Goal: Leave review/rating: Leave review/rating

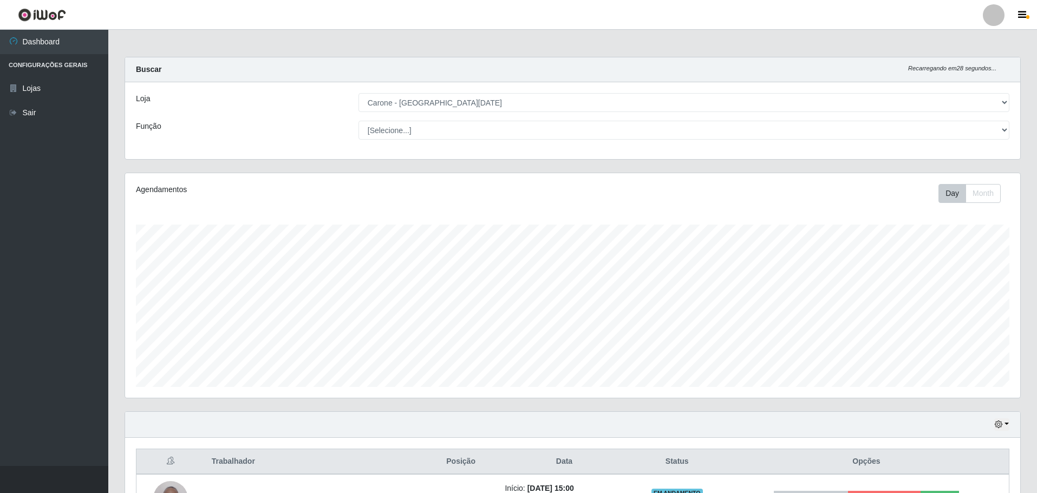
select select "527"
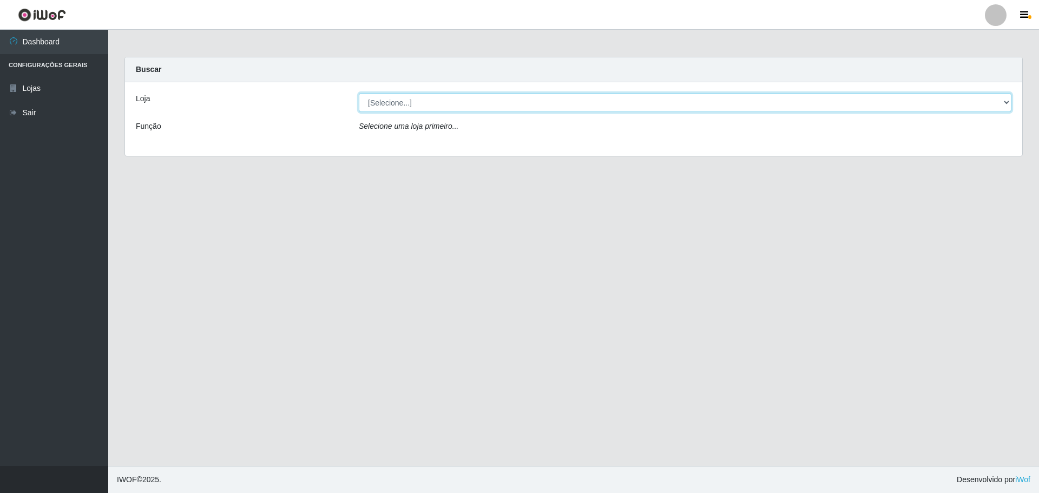
drag, startPoint x: 496, startPoint y: 94, endPoint x: 500, endPoint y: 81, distance: 13.2
click at [496, 92] on div "Loja [Selecione...] Carone - [GEOGRAPHIC_DATA][DATE] Função Selecione uma loja …" at bounding box center [574, 119] width 898 height 74
select select "527"
click at [359, 93] on select "[Selecione...] [GEOGRAPHIC_DATA] - [GEOGRAPHIC_DATA][DATE]" at bounding box center [685, 102] width 653 height 19
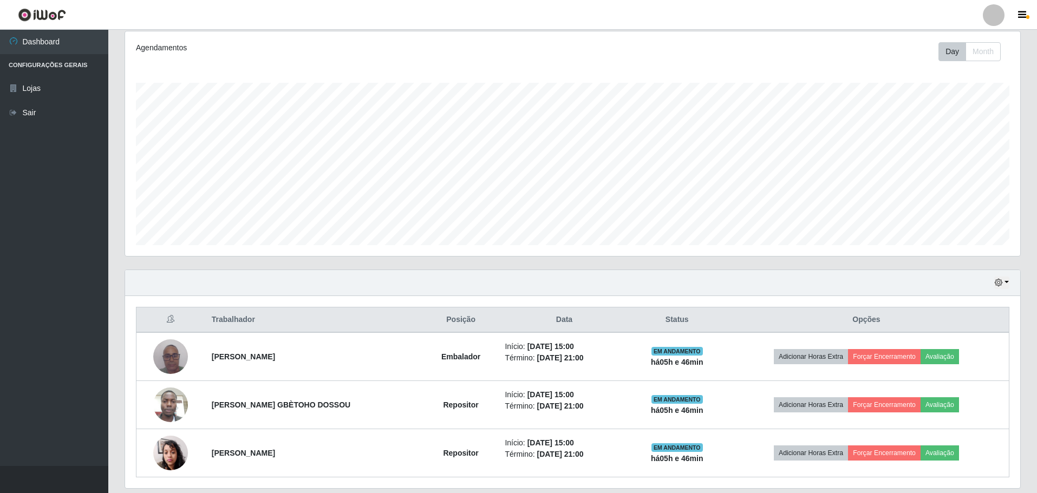
scroll to position [178, 0]
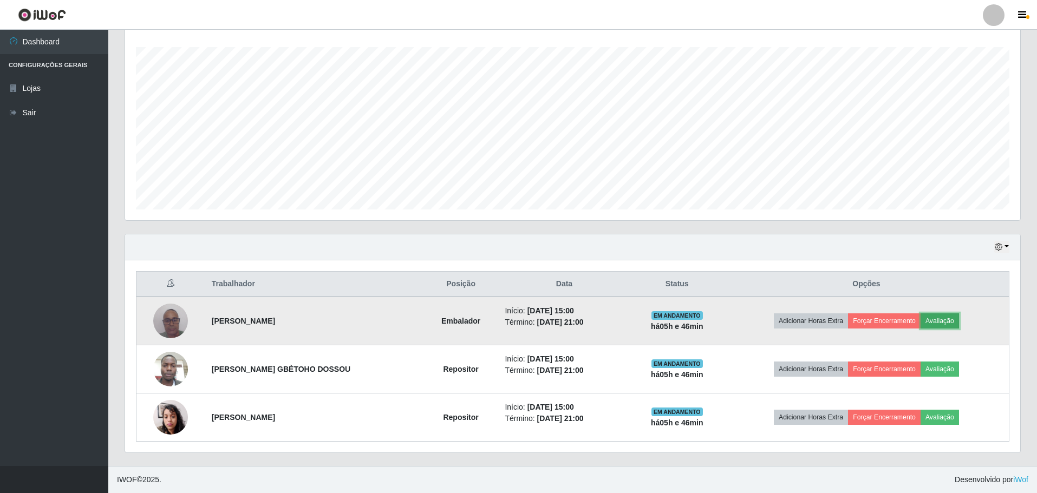
click at [954, 321] on button "Avaliação" at bounding box center [939, 320] width 38 height 15
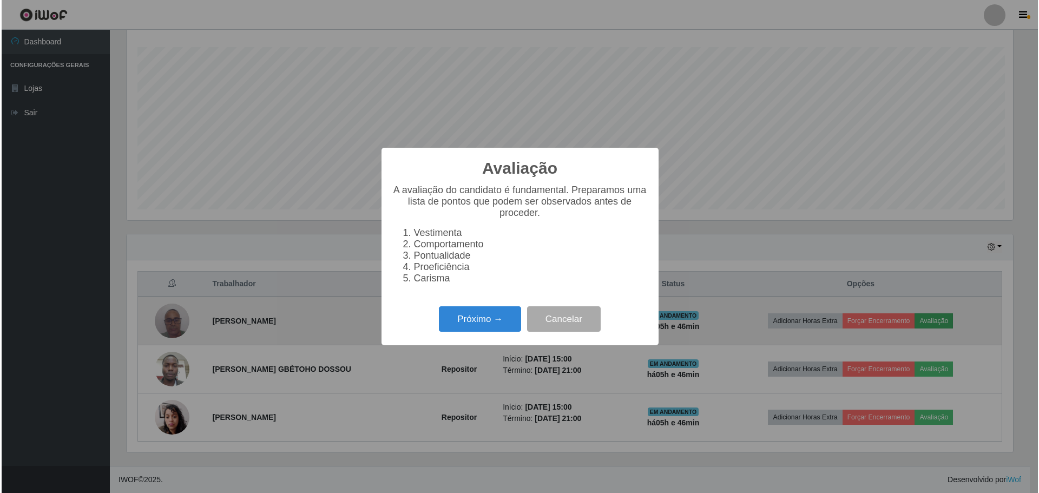
scroll to position [225, 889]
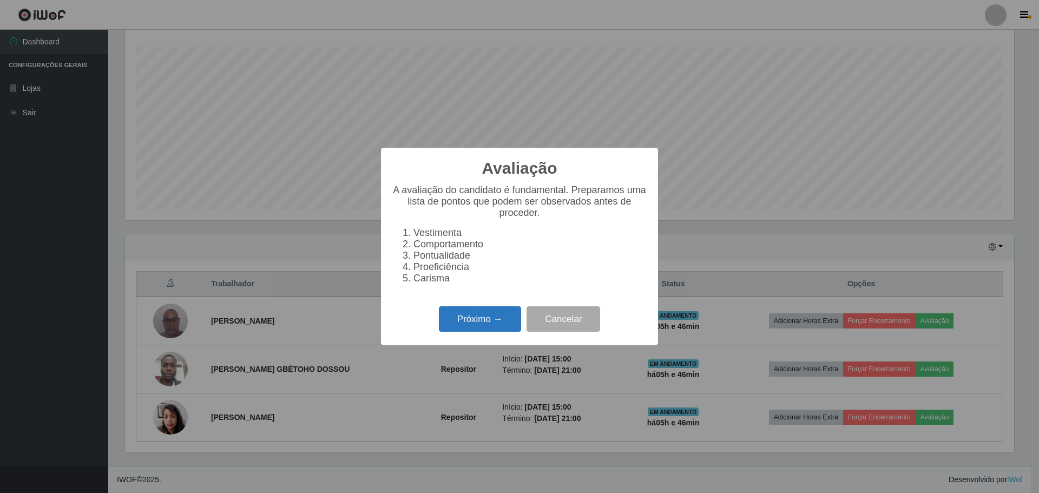
click at [460, 332] on button "Próximo →" at bounding box center [480, 318] width 82 height 25
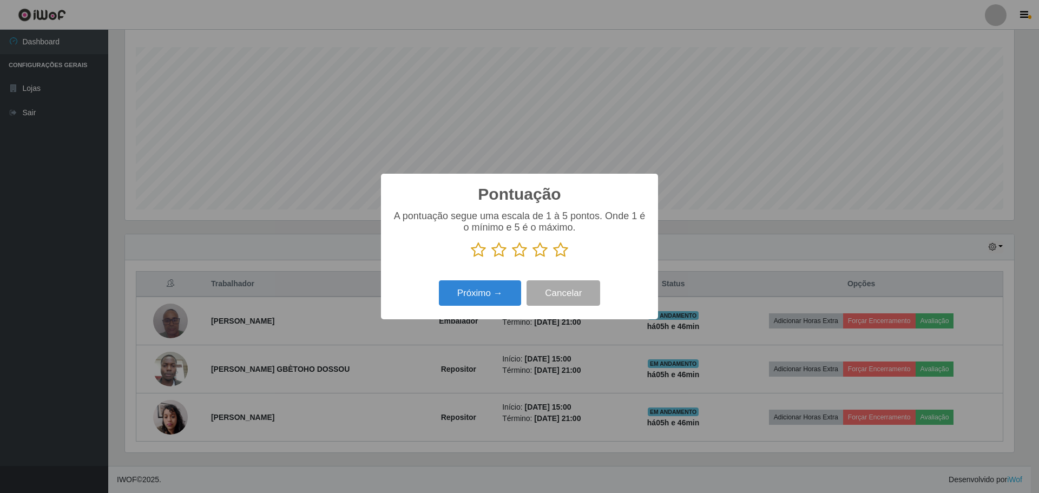
click at [562, 250] on icon at bounding box center [560, 250] width 15 height 16
click at [553, 258] on input "radio" at bounding box center [553, 258] width 0 height 0
click at [489, 290] on button "Próximo →" at bounding box center [480, 292] width 82 height 25
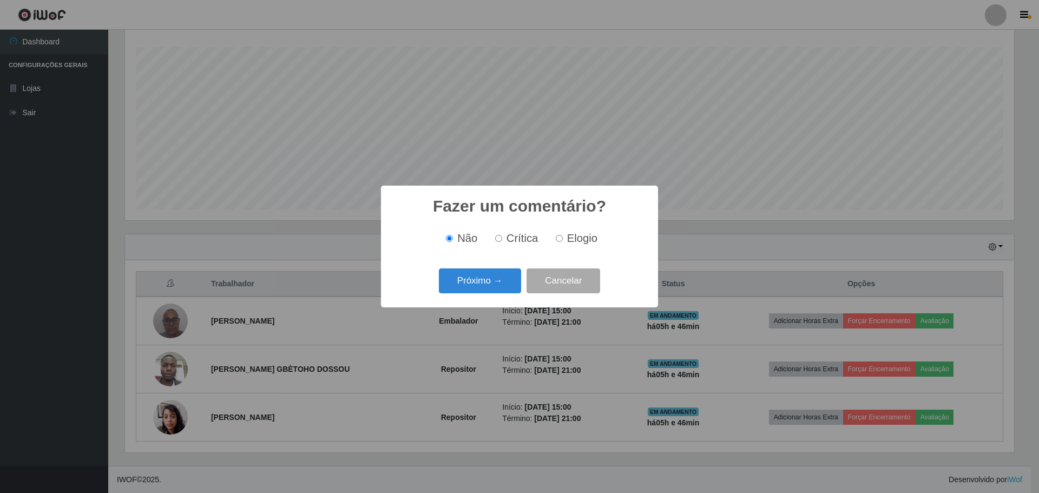
click at [559, 240] on input "Elogio" at bounding box center [559, 238] width 7 height 7
radio input "true"
click at [493, 278] on button "Próximo →" at bounding box center [480, 281] width 82 height 25
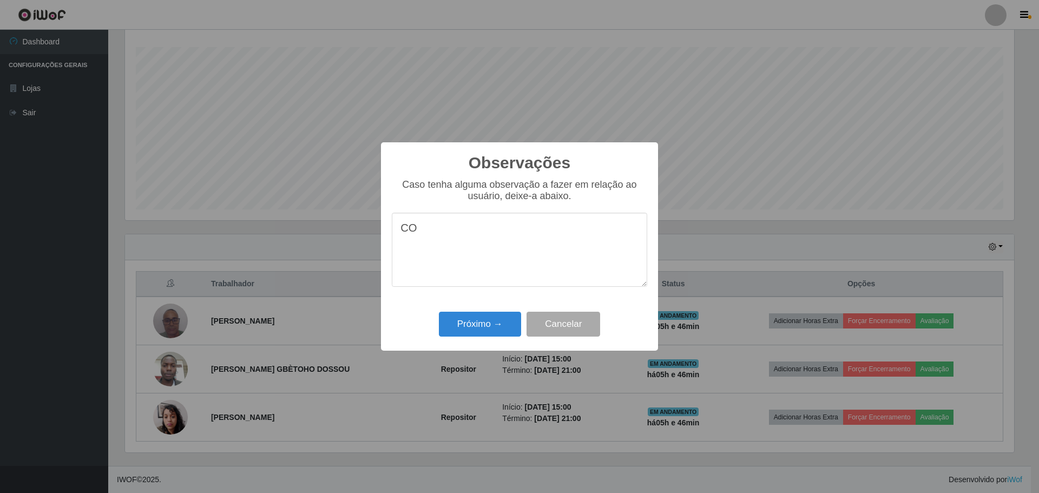
type textarea "C"
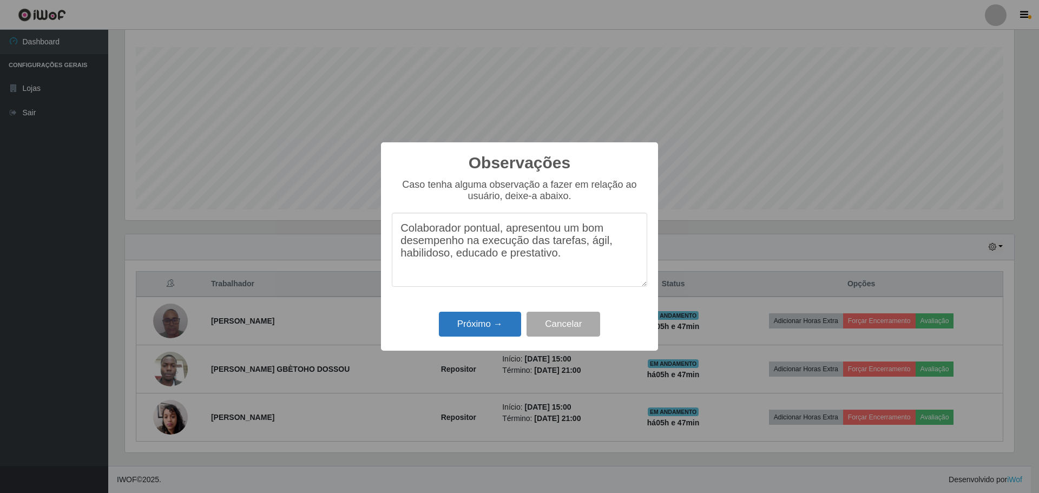
type textarea "Colaborador pontual, apresentou um bom desempenho na execução das tarefas, ágil…"
click at [485, 323] on button "Próximo →" at bounding box center [480, 324] width 82 height 25
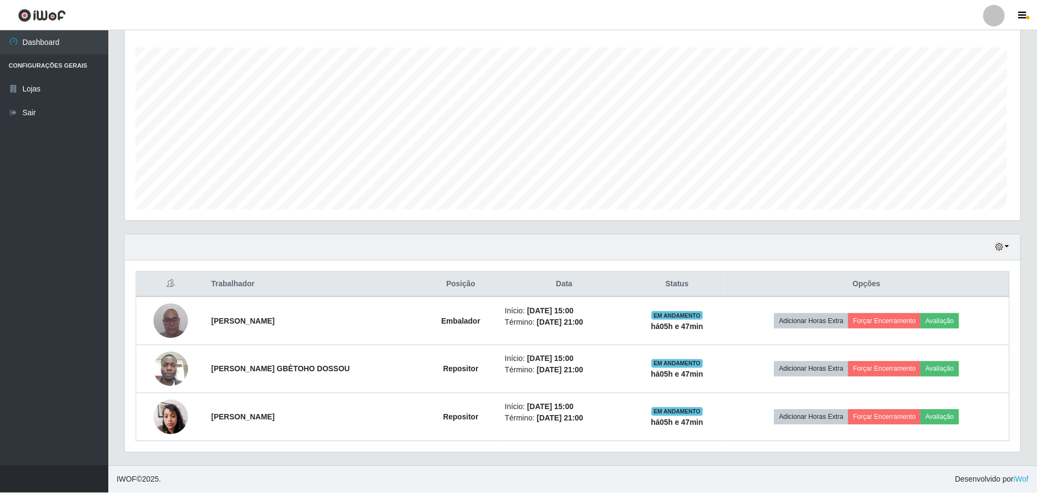
scroll to position [225, 895]
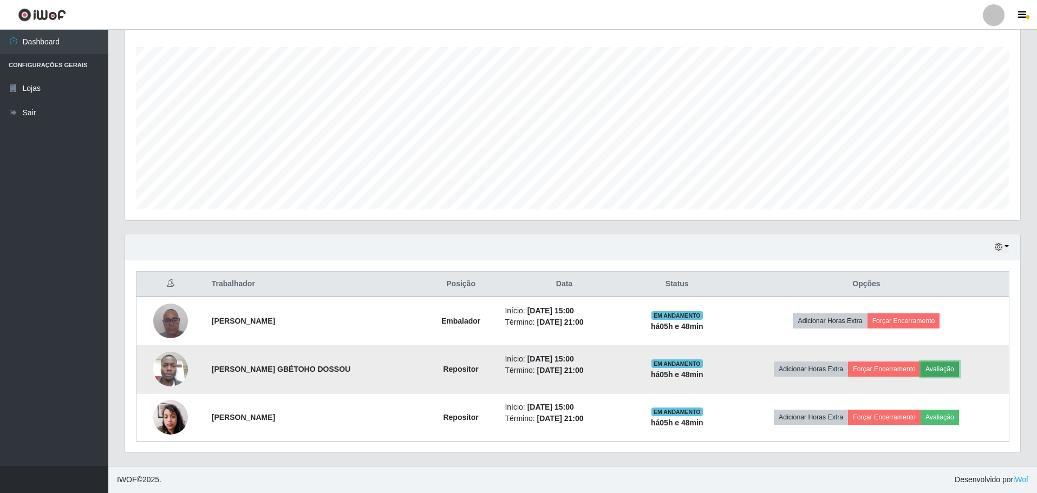
click at [941, 372] on button "Avaliação" at bounding box center [939, 369] width 38 height 15
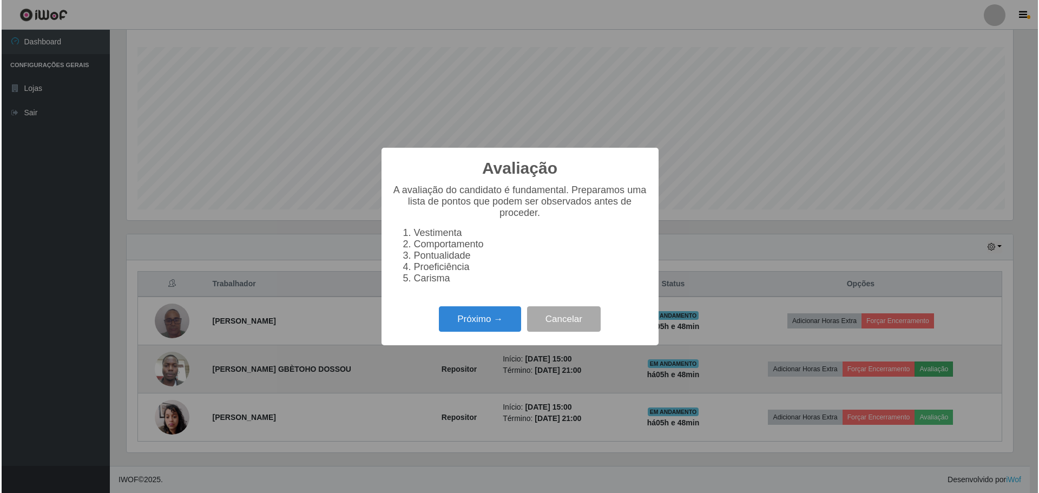
scroll to position [225, 889]
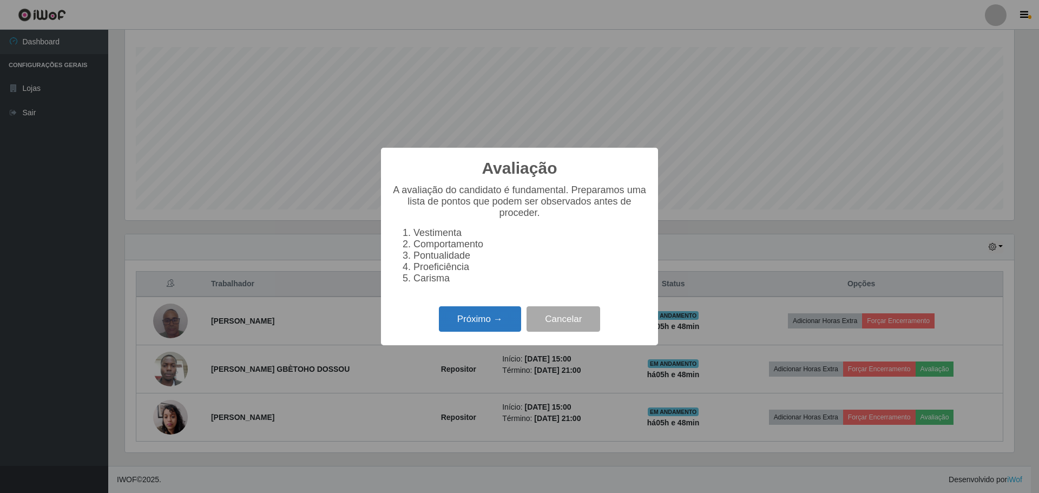
click at [489, 326] on button "Próximo →" at bounding box center [480, 318] width 82 height 25
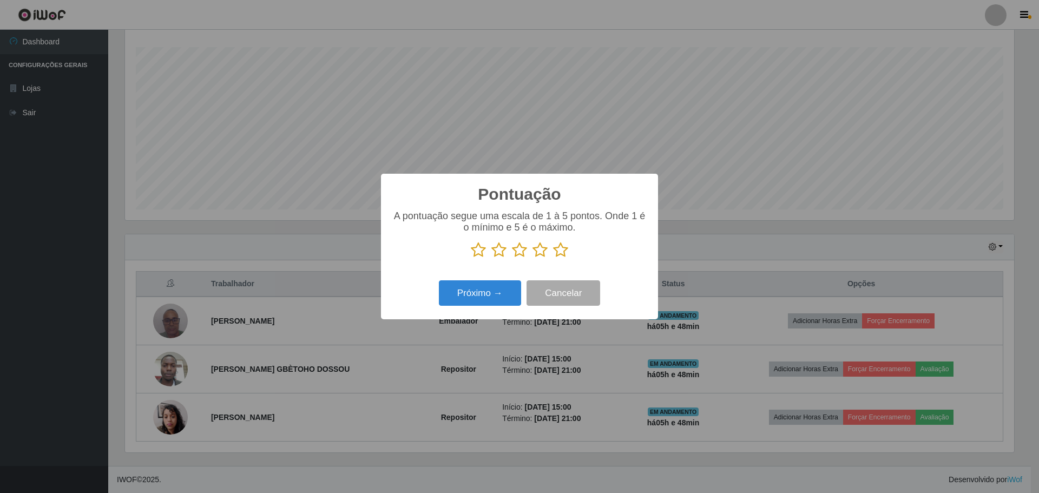
scroll to position [541147, 540482]
click at [482, 300] on button "Próximo →" at bounding box center [480, 292] width 82 height 25
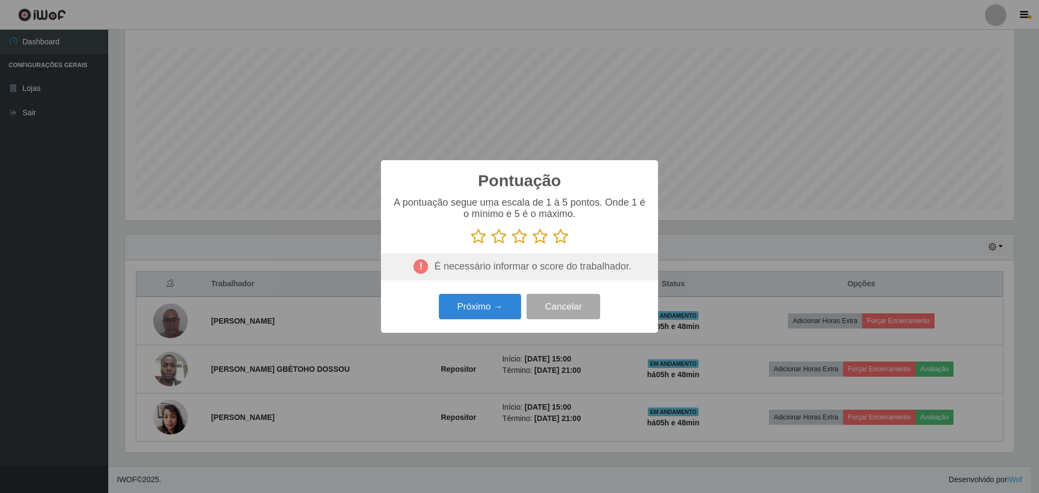
click at [561, 240] on icon at bounding box center [560, 236] width 15 height 16
click at [553, 245] on input "radio" at bounding box center [553, 245] width 0 height 0
click at [490, 316] on button "Próximo →" at bounding box center [480, 306] width 82 height 25
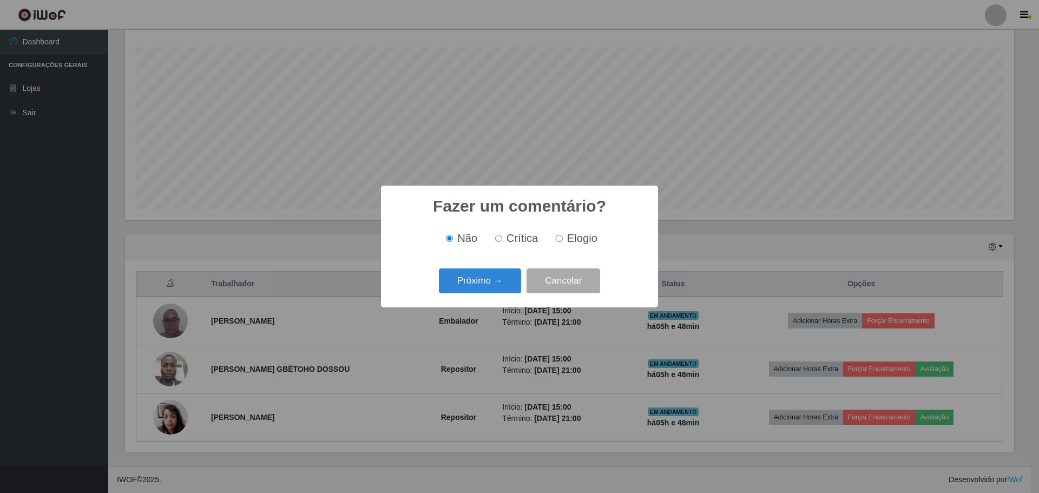
click at [560, 241] on input "Elogio" at bounding box center [559, 238] width 7 height 7
radio input "true"
click at [497, 281] on button "Próximo →" at bounding box center [480, 281] width 82 height 25
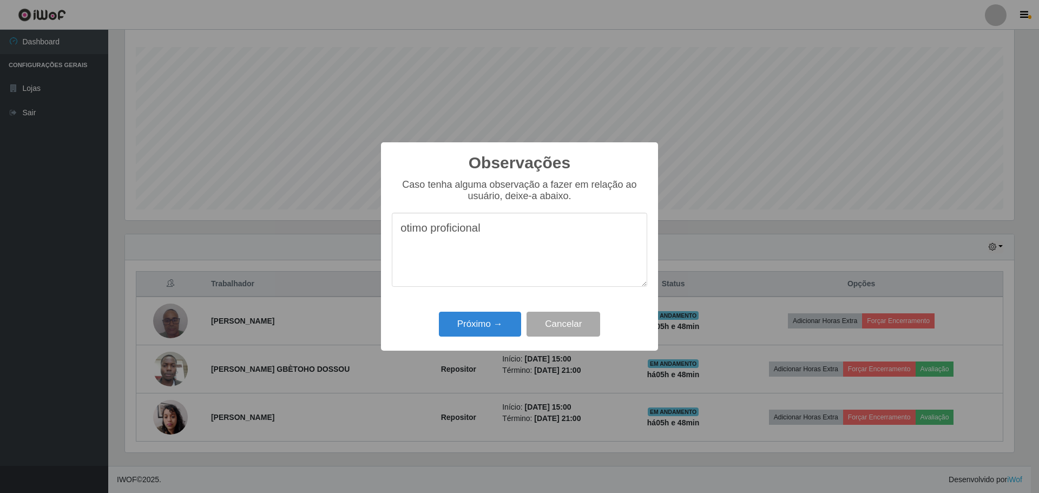
click at [470, 237] on textarea "otimo proficional" at bounding box center [520, 250] width 256 height 74
click at [469, 235] on textarea "otimo proficional" at bounding box center [520, 250] width 256 height 74
drag, startPoint x: 500, startPoint y: 234, endPoint x: 507, endPoint y: 234, distance: 7.0
click at [503, 234] on textarea "ótimo profissional" at bounding box center [520, 250] width 256 height 74
drag, startPoint x: 623, startPoint y: 233, endPoint x: 439, endPoint y: 234, distance: 184.1
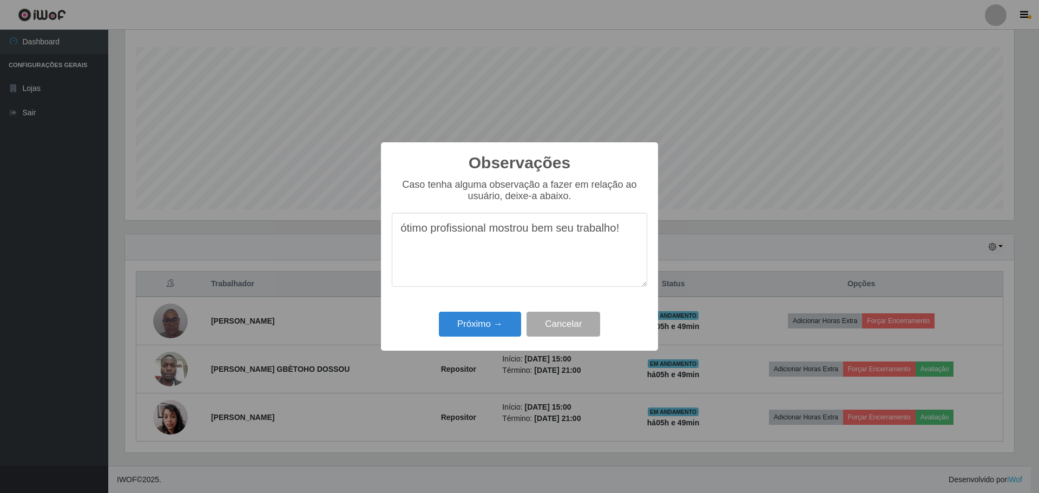
click at [398, 237] on textarea "ótimo profissional mostrou bem seu trabalho!" at bounding box center [520, 250] width 256 height 74
type textarea "ótimo profissional mostrou bem seu trabalho!"
click at [490, 328] on button "Próximo →" at bounding box center [480, 324] width 82 height 25
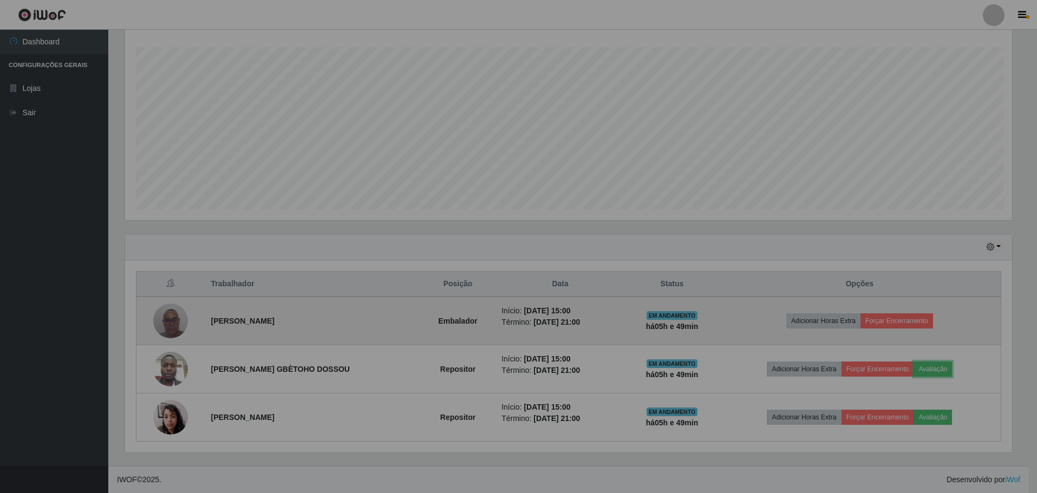
scroll to position [225, 895]
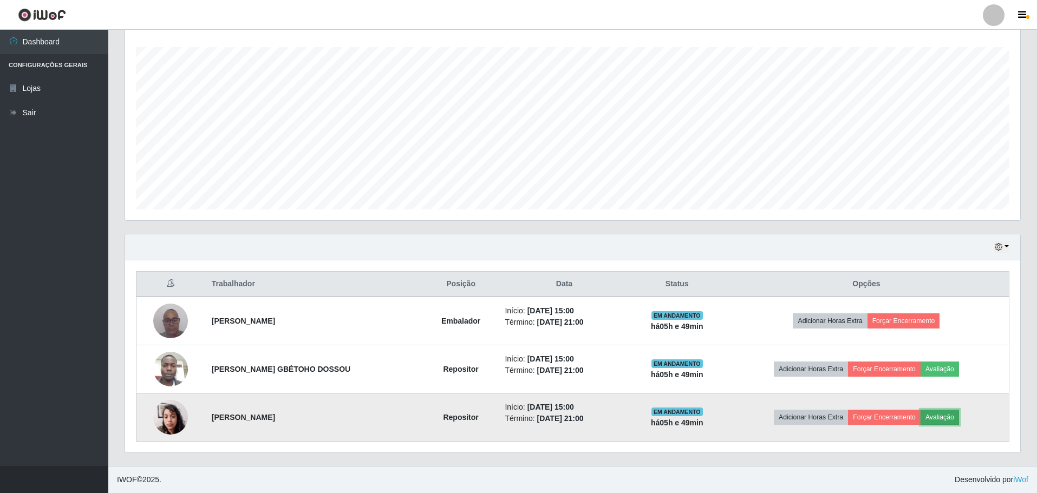
click at [943, 421] on button "Avaliação" at bounding box center [939, 417] width 38 height 15
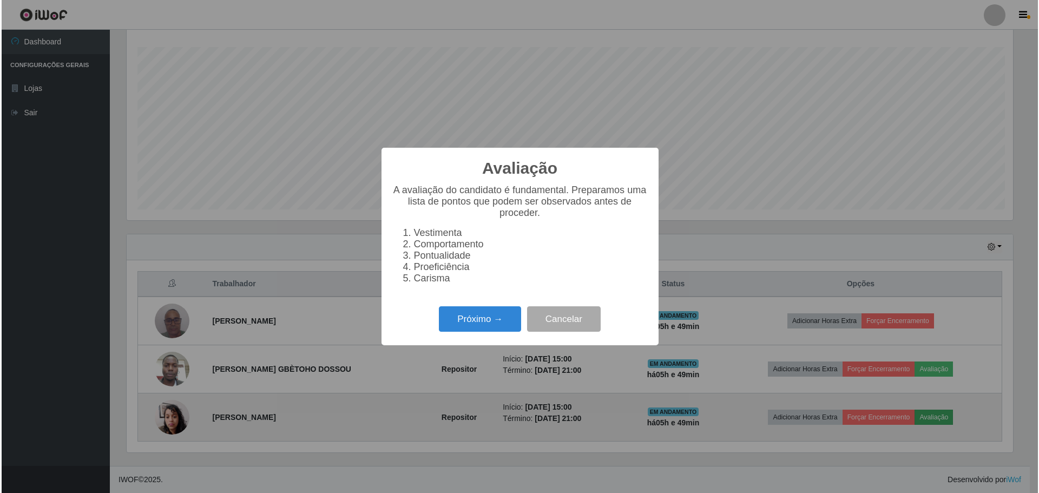
scroll to position [225, 889]
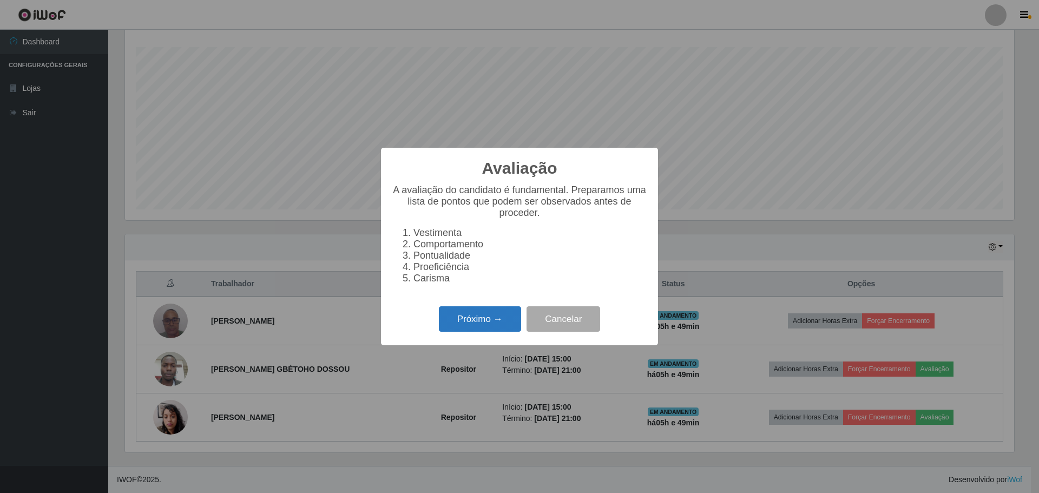
click at [479, 326] on button "Próximo →" at bounding box center [480, 318] width 82 height 25
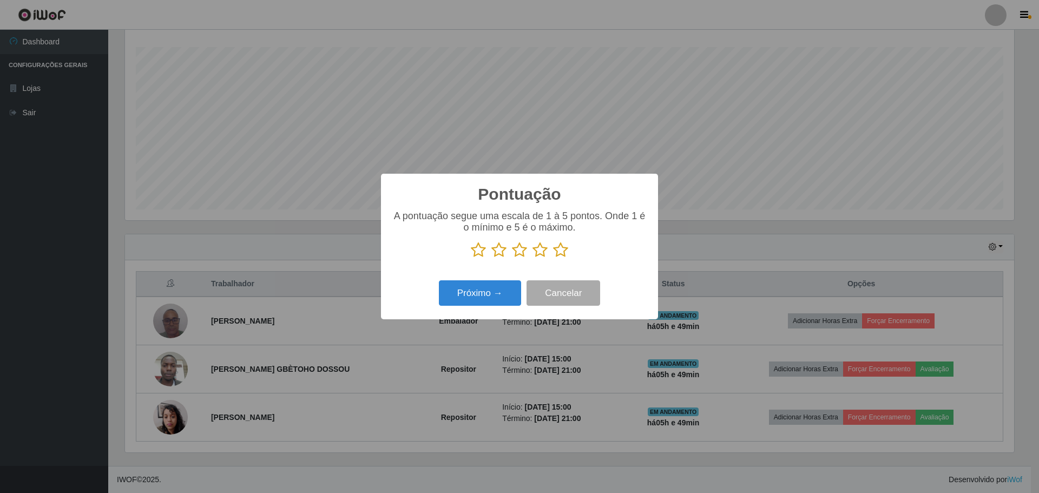
scroll to position [541147, 540482]
click at [562, 254] on icon at bounding box center [560, 250] width 15 height 16
click at [553, 258] on input "radio" at bounding box center [553, 258] width 0 height 0
click at [507, 290] on button "Próximo →" at bounding box center [480, 292] width 82 height 25
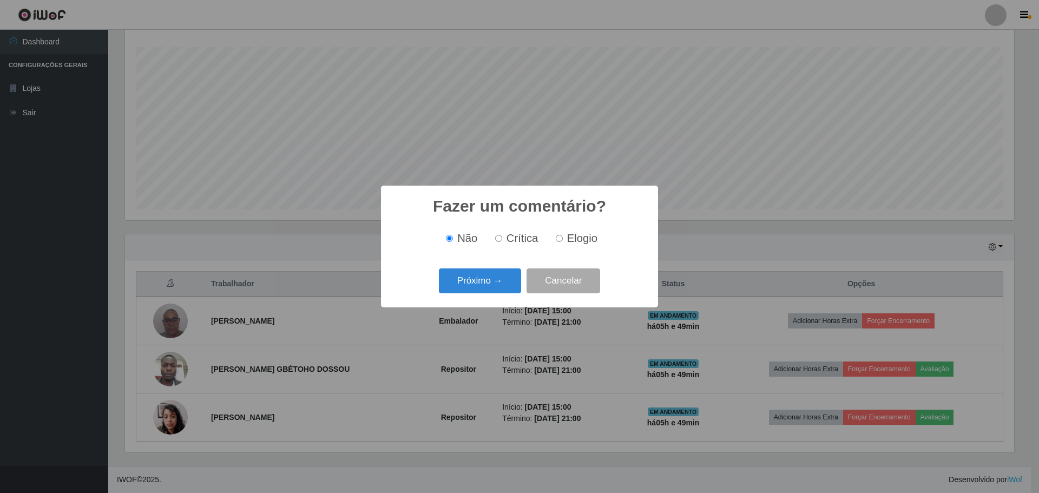
click at [563, 239] on label "Elogio" at bounding box center [575, 238] width 46 height 12
click at [563, 239] on input "Elogio" at bounding box center [559, 238] width 7 height 7
radio input "true"
click at [505, 280] on button "Próximo →" at bounding box center [480, 281] width 82 height 25
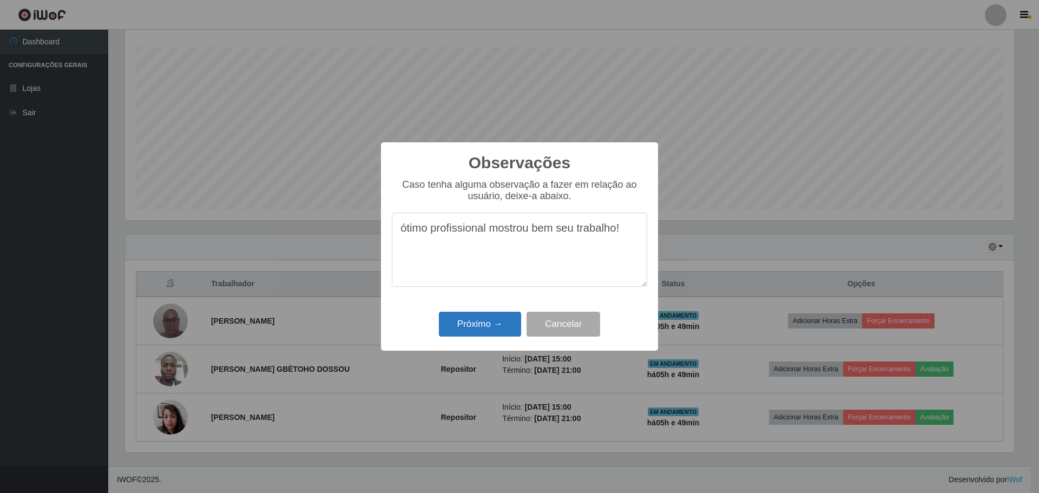
type textarea "ótimo profissional mostrou bem seu trabalho!"
click at [486, 319] on button "Próximo →" at bounding box center [480, 324] width 82 height 25
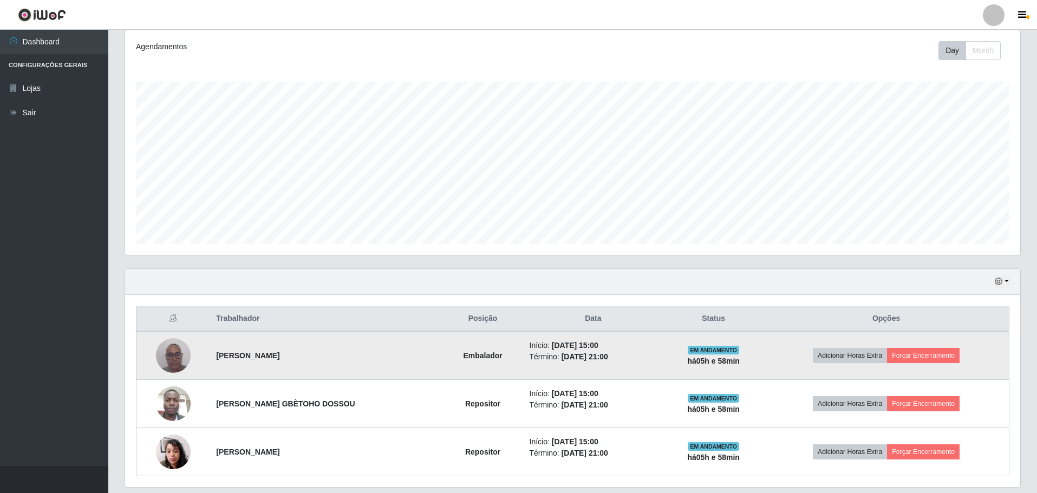
scroll to position [162, 0]
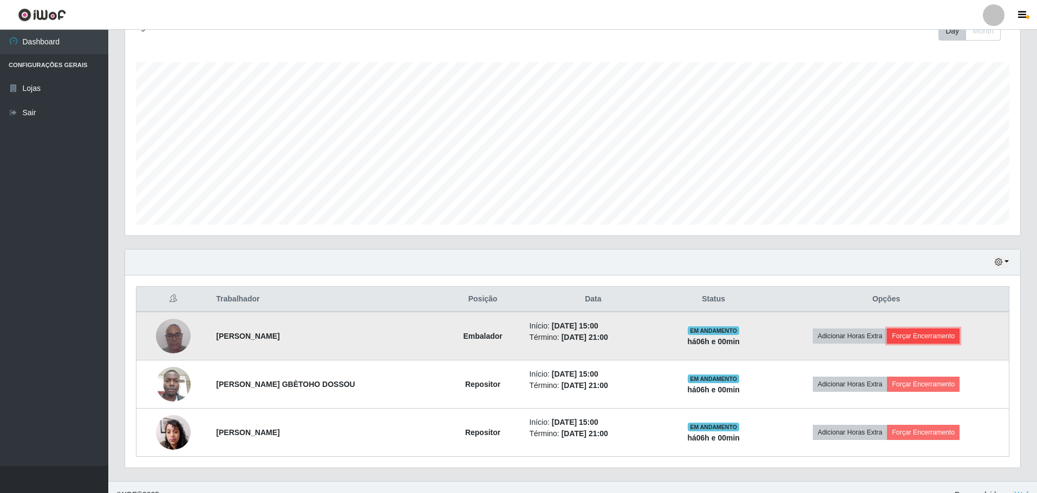
click at [943, 337] on button "Forçar Encerramento" at bounding box center [923, 336] width 73 height 15
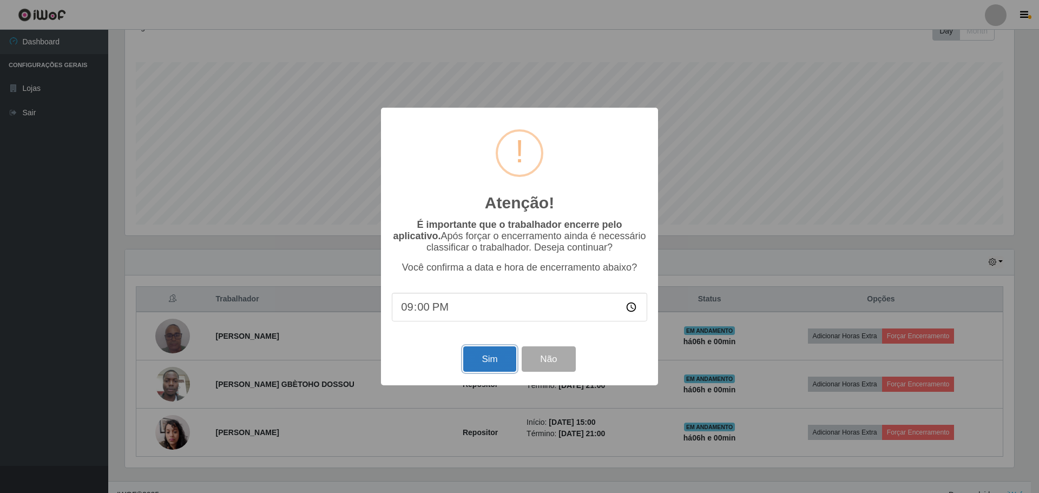
click at [488, 365] on button "Sim" at bounding box center [489, 358] width 53 height 25
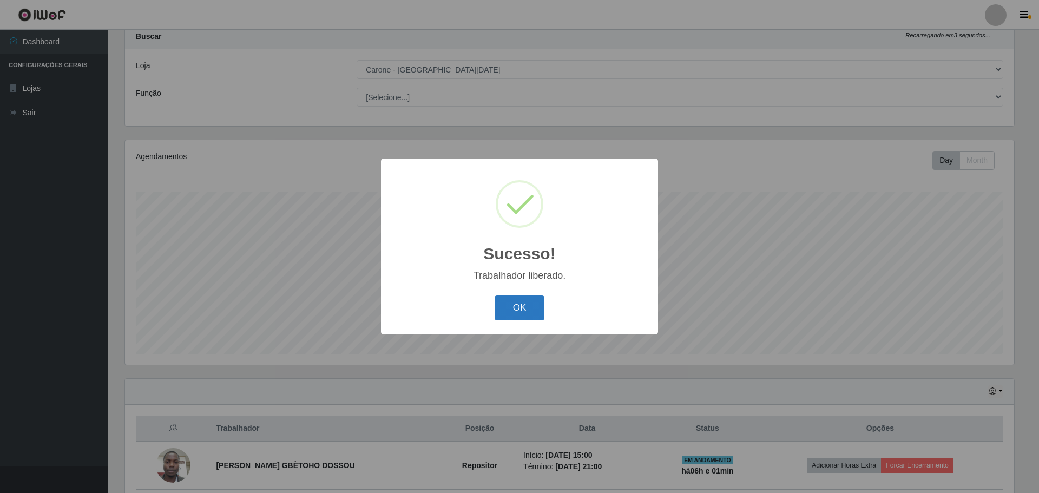
click at [525, 306] on button "OK" at bounding box center [520, 308] width 50 height 25
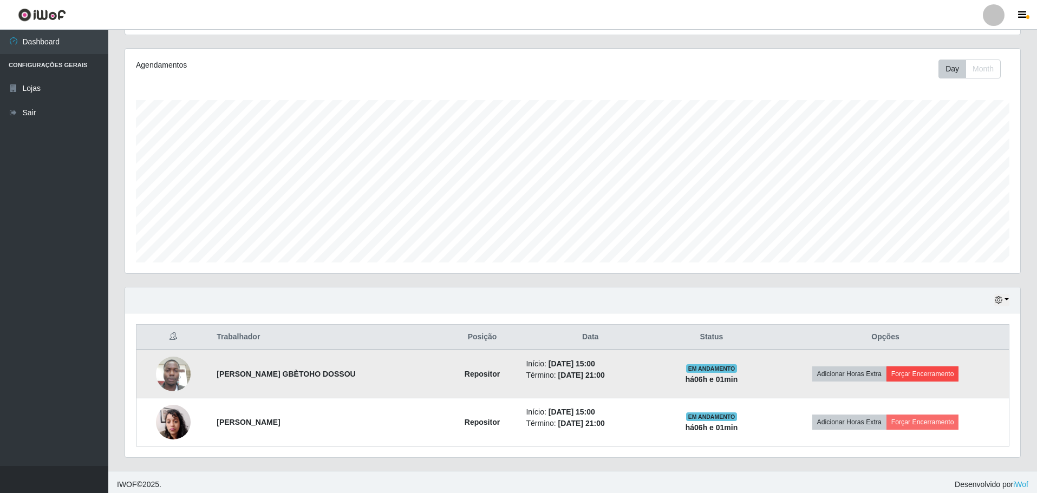
scroll to position [129, 0]
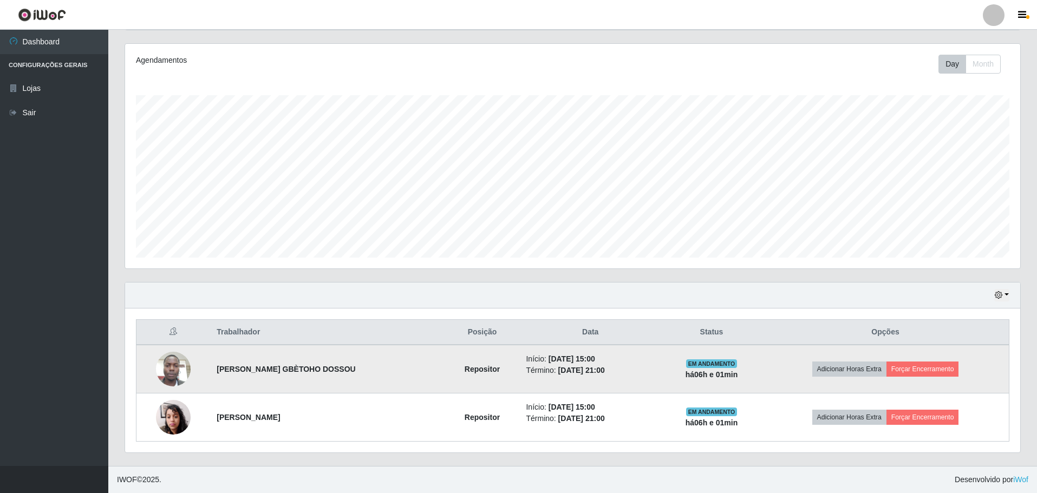
click at [938, 378] on td "Adicionar Horas Extra Forçar Encerramento" at bounding box center [885, 369] width 247 height 49
click at [933, 372] on button "Forçar Encerramento" at bounding box center [922, 369] width 73 height 15
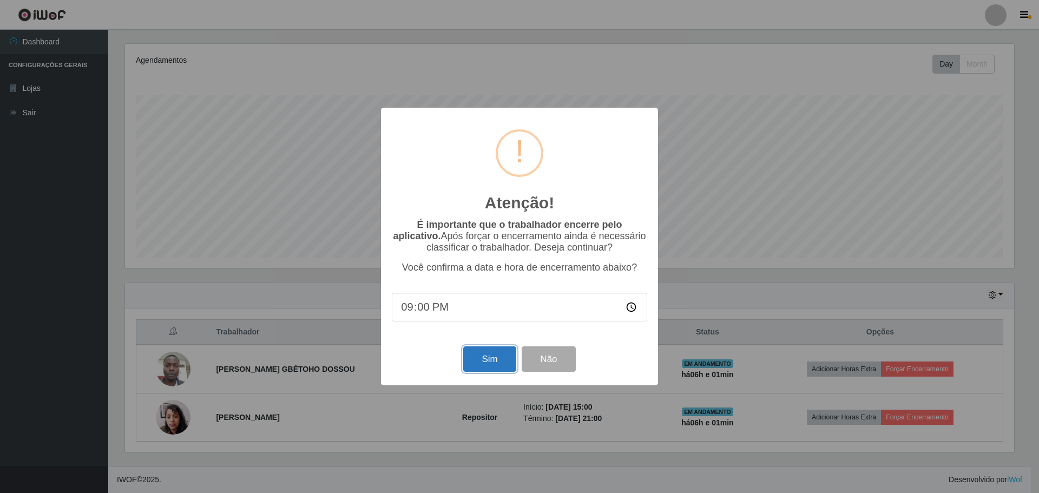
click at [472, 359] on button "Sim" at bounding box center [489, 358] width 53 height 25
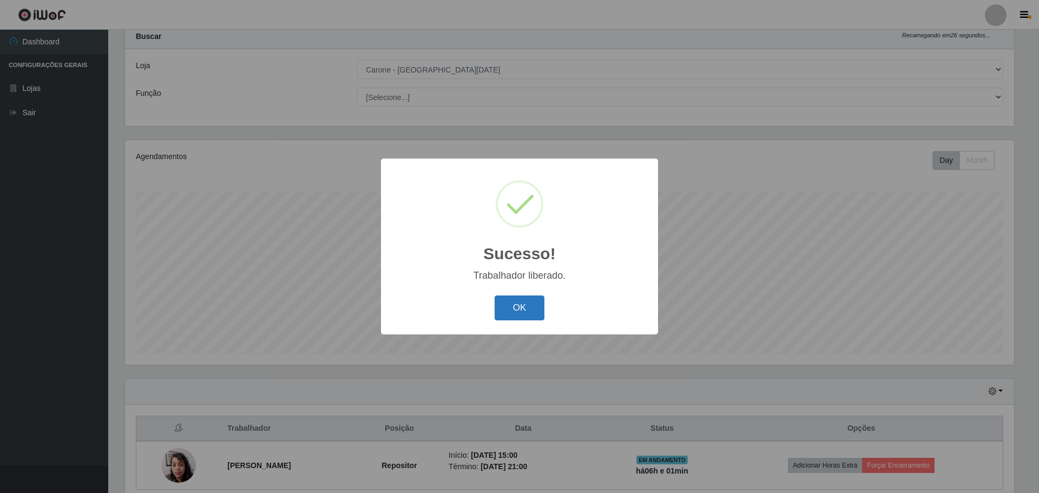
click at [515, 313] on button "OK" at bounding box center [520, 308] width 50 height 25
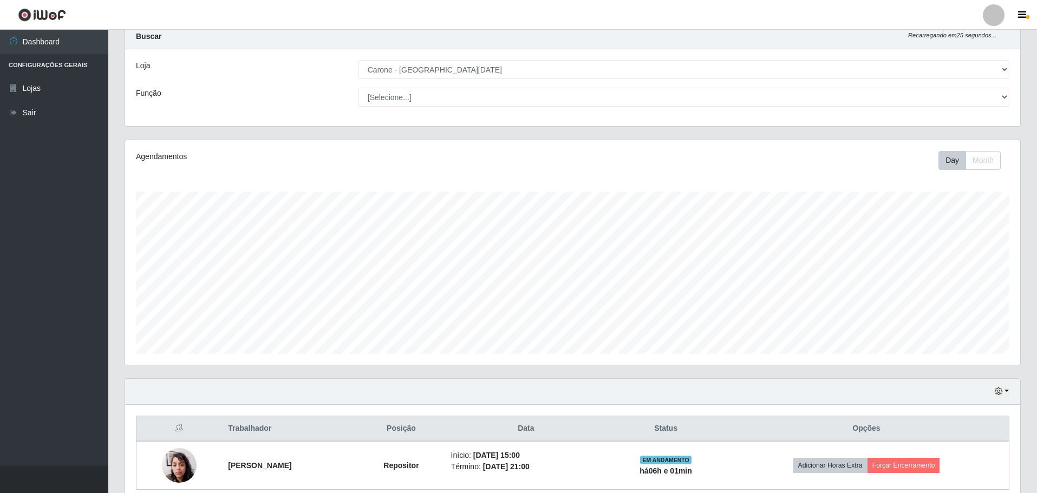
scroll to position [81, 0]
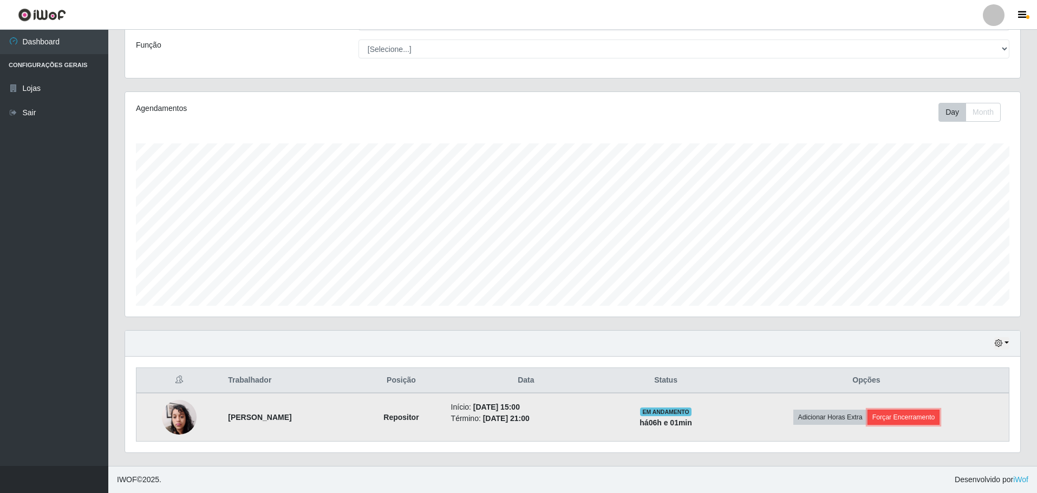
click at [906, 417] on button "Forçar Encerramento" at bounding box center [903, 417] width 73 height 15
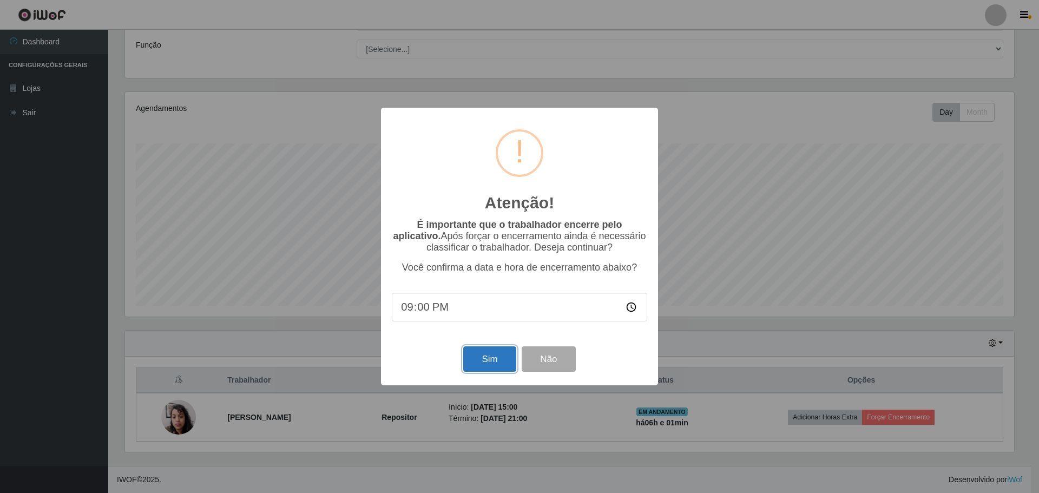
click at [493, 352] on button "Sim" at bounding box center [489, 358] width 53 height 25
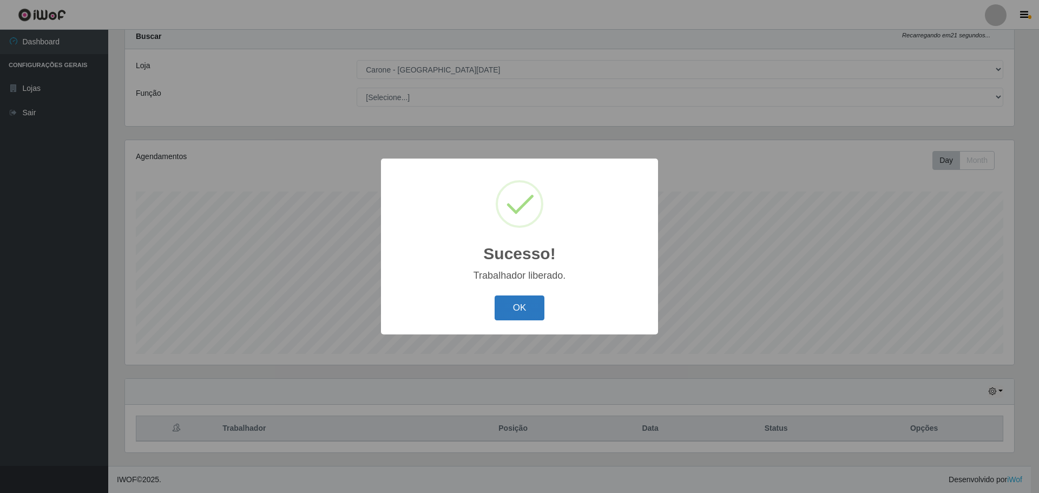
click at [523, 310] on button "OK" at bounding box center [520, 308] width 50 height 25
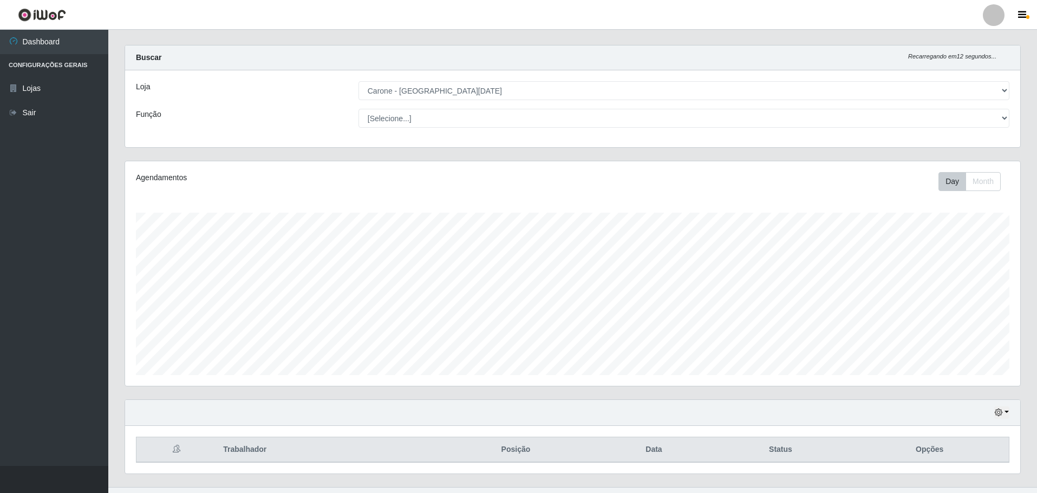
scroll to position [0, 0]
